Goal: Communication & Community: Answer question/provide support

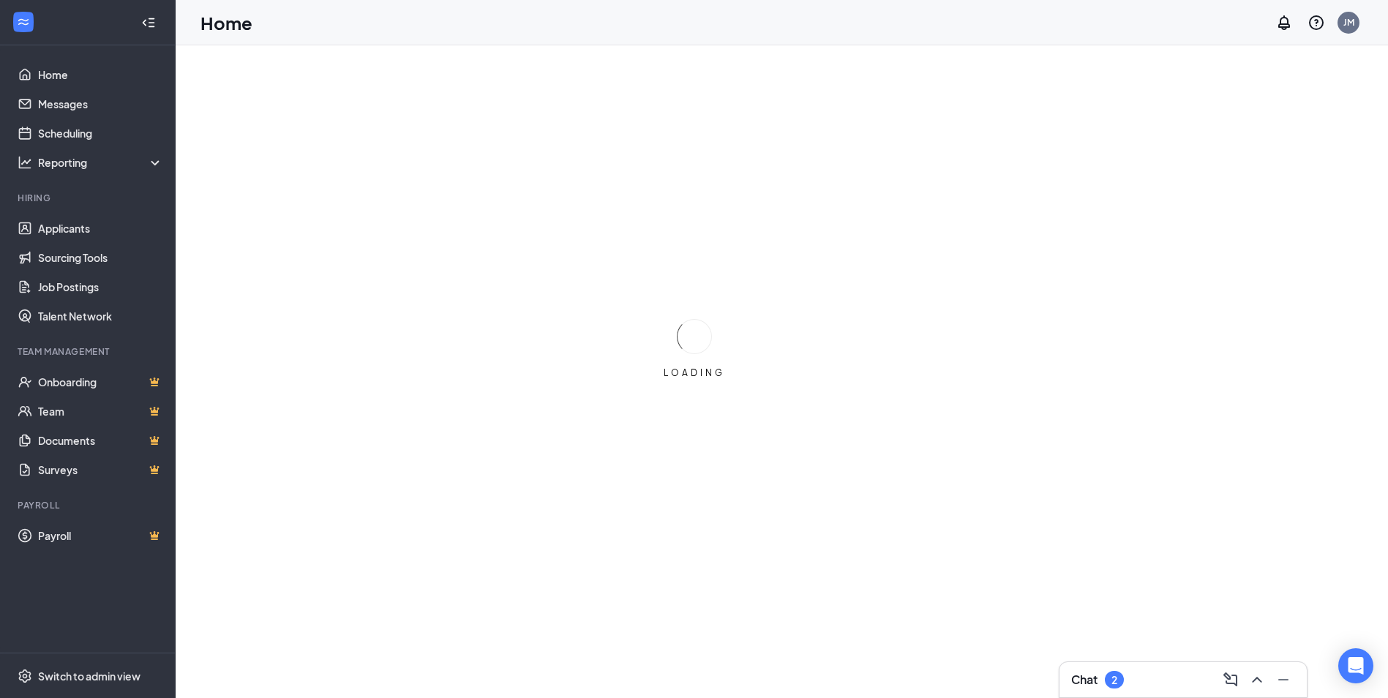
click at [1141, 677] on div "Chat 2" at bounding box center [1183, 679] width 224 height 23
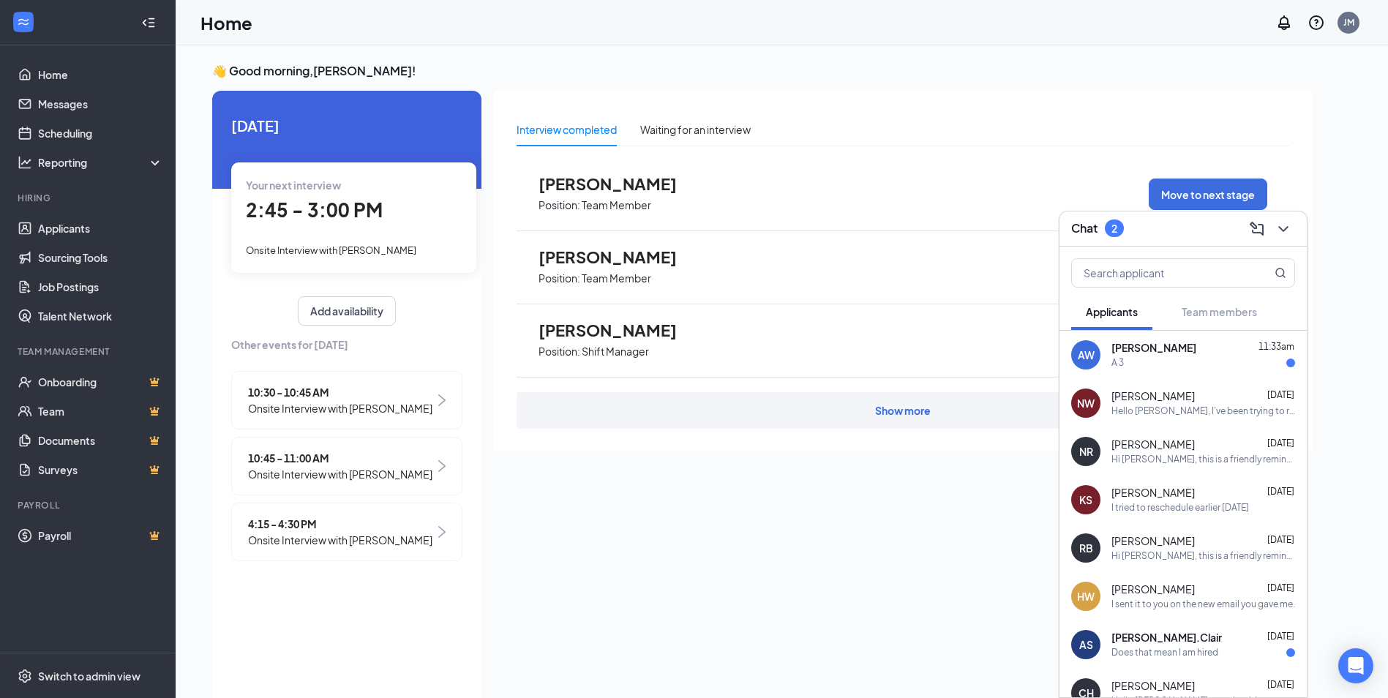
click at [1147, 366] on div "A 3" at bounding box center [1204, 363] width 184 height 12
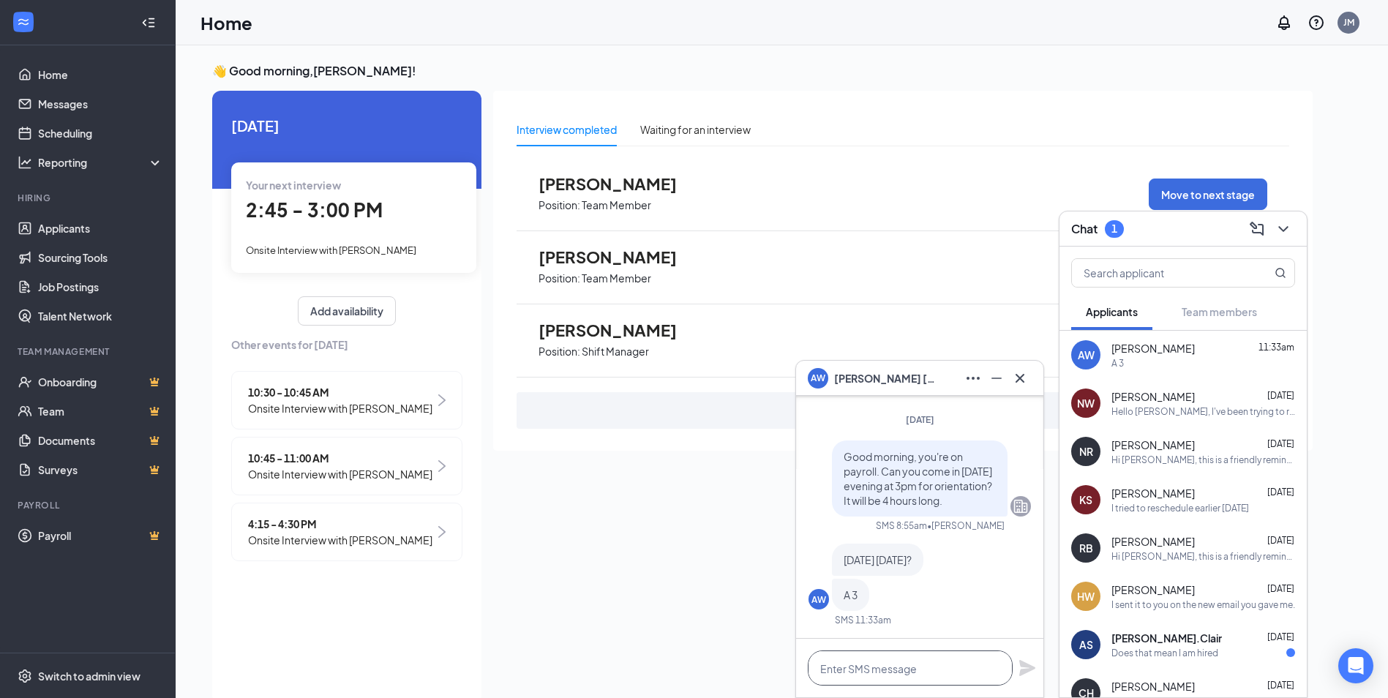
click at [918, 666] on textarea at bounding box center [910, 668] width 205 height 35
type textarea "yes"
click at [1039, 673] on div "yes" at bounding box center [919, 668] width 247 height 59
click at [1030, 667] on icon "Plane" at bounding box center [1027, 668] width 16 height 16
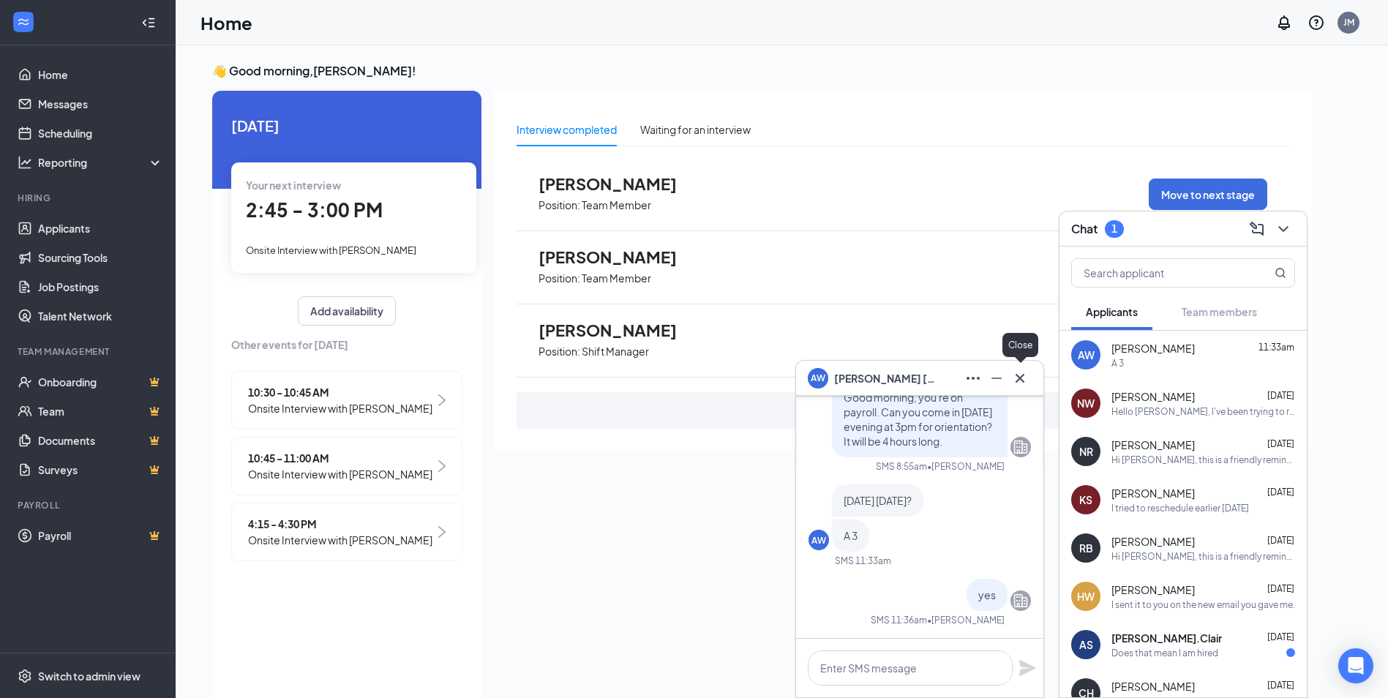
click at [1020, 378] on icon "Cross" at bounding box center [1020, 377] width 9 height 9
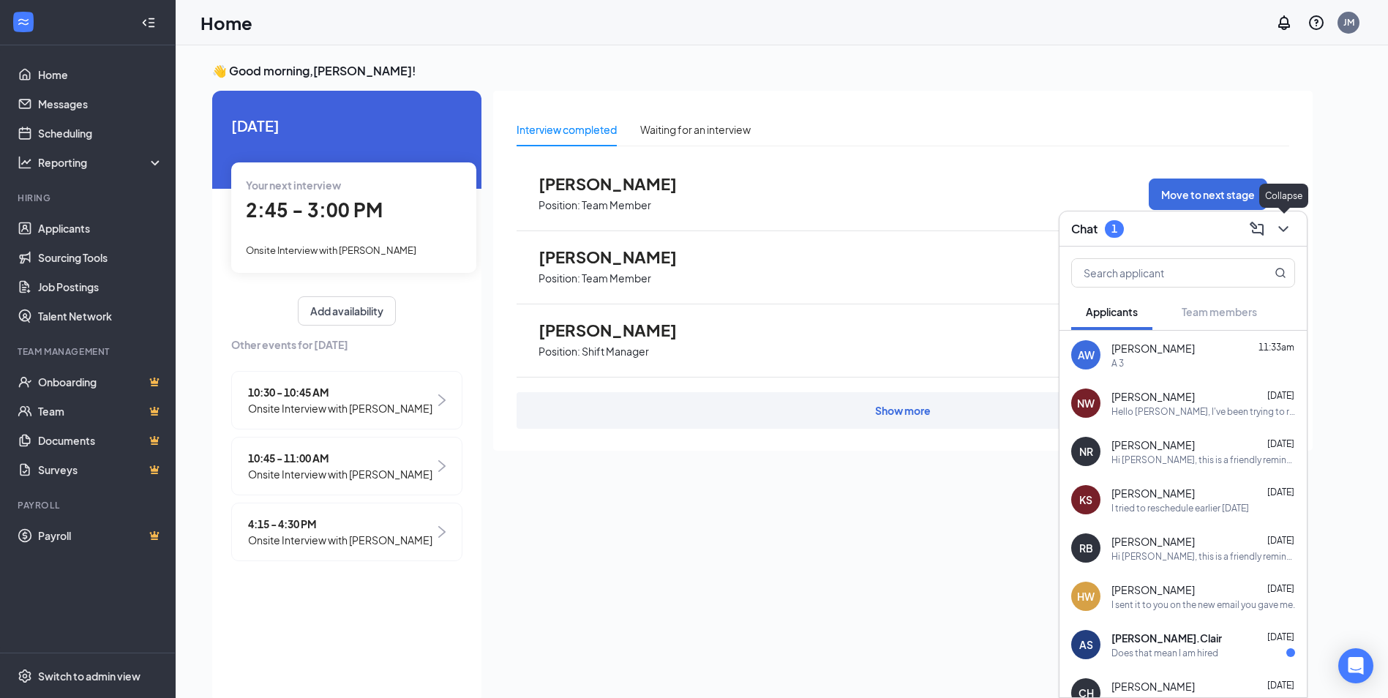
click at [1292, 228] on button at bounding box center [1283, 228] width 23 height 23
